Goal: Find specific page/section: Find specific page/section

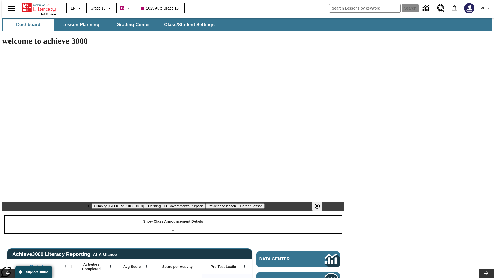
click at [173, 215] on div "Show Class Announcement Details" at bounding box center [173, 224] width 337 height 18
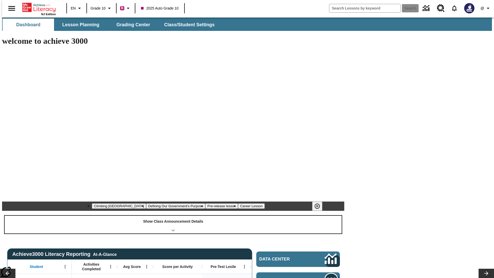
click at [173, 215] on div "Show Class Announcement Details" at bounding box center [173, 224] width 337 height 18
